Goal: Task Accomplishment & Management: Manage account settings

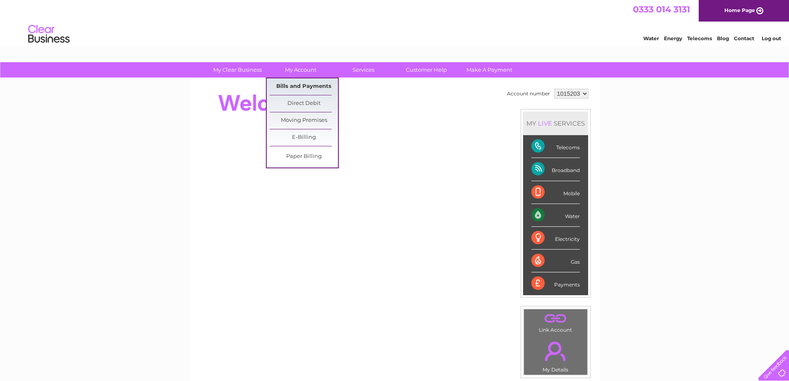
click at [298, 85] on link "Bills and Payments" at bounding box center [304, 86] width 68 height 17
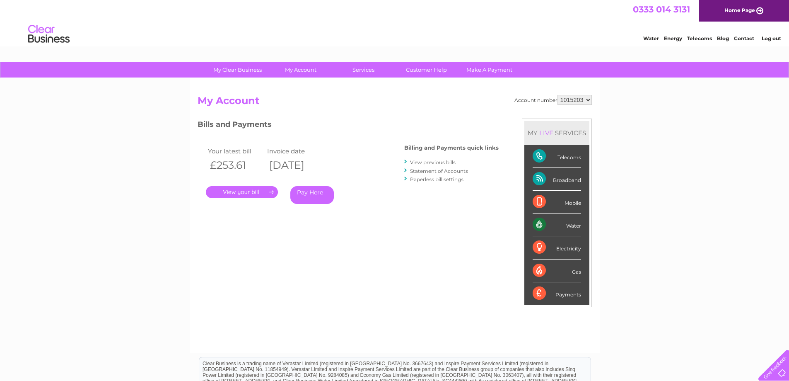
click at [239, 191] on link "." at bounding box center [242, 192] width 72 height 12
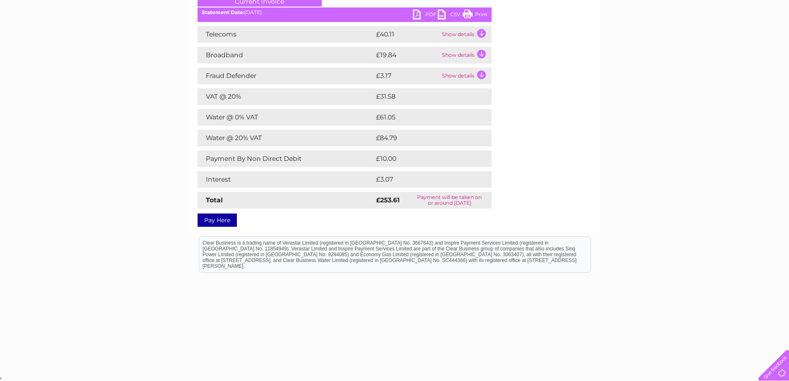
scroll to position [83, 0]
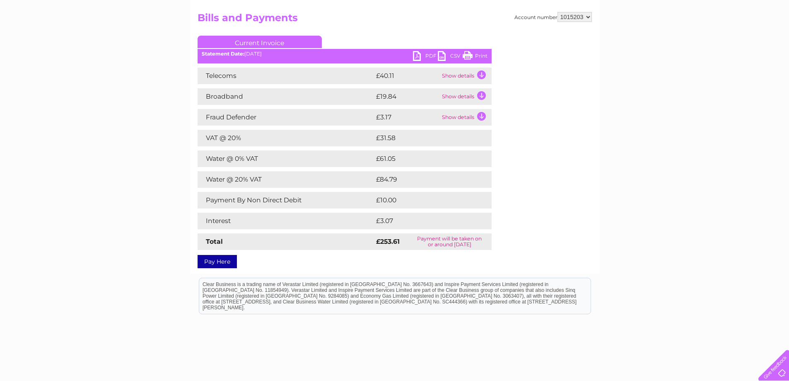
click at [479, 54] on link "Print" at bounding box center [475, 57] width 25 height 12
click at [675, 73] on div "My Clear Business Login Details My Details My Preferences Link Account My Accou…" at bounding box center [394, 197] width 789 height 436
